Goal: Task Accomplishment & Management: Complete application form

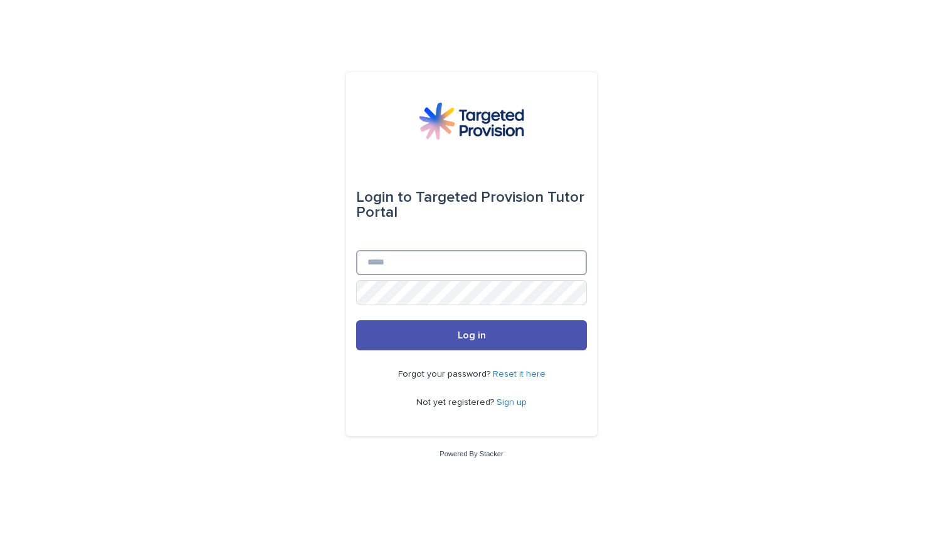
click at [412, 264] on input "Email" at bounding box center [471, 262] width 231 height 25
type input "**********"
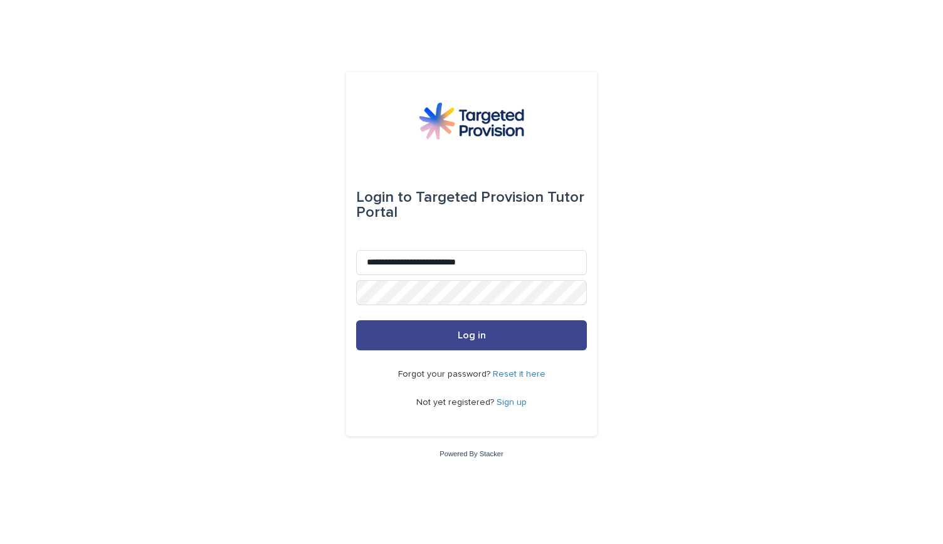
click at [474, 334] on span "Log in" at bounding box center [471, 335] width 28 height 10
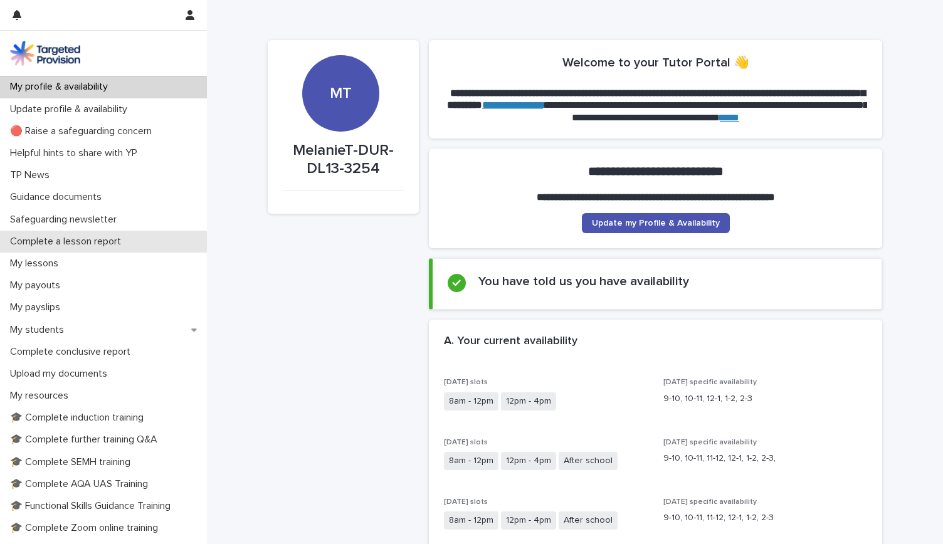
click at [92, 241] on p "Complete a lesson report" at bounding box center [68, 242] width 126 height 12
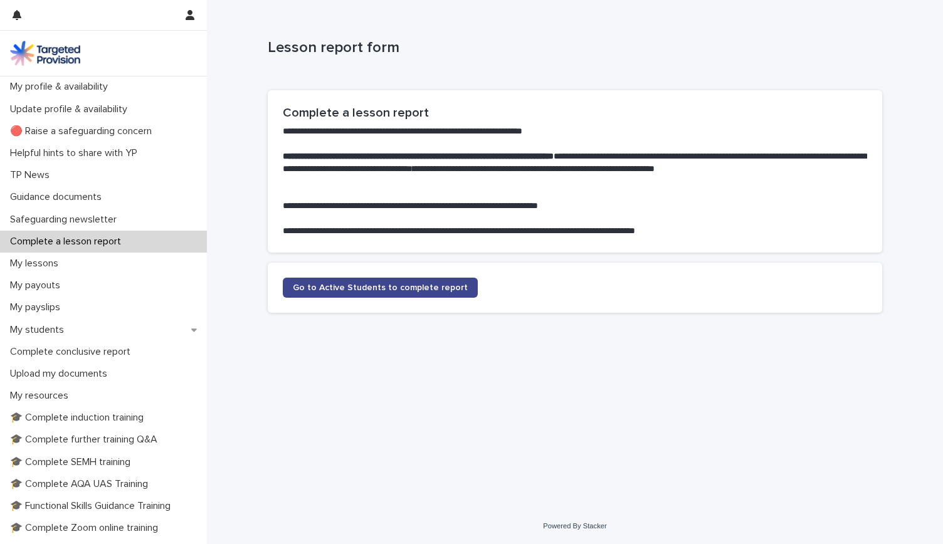
click at [381, 286] on span "Go to Active Students to complete report" at bounding box center [380, 287] width 175 height 9
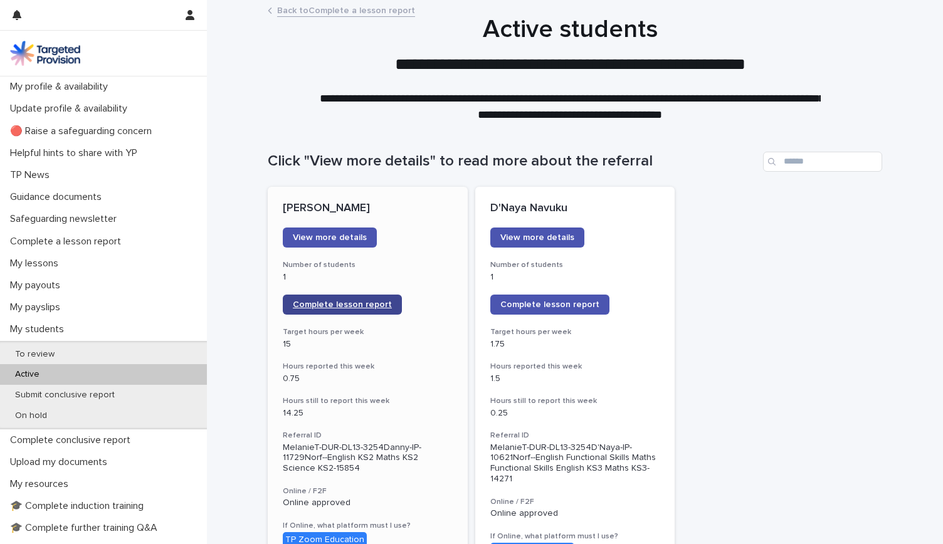
click at [367, 301] on span "Complete lesson report" at bounding box center [342, 304] width 99 height 9
